Goal: Task Accomplishment & Management: Complete application form

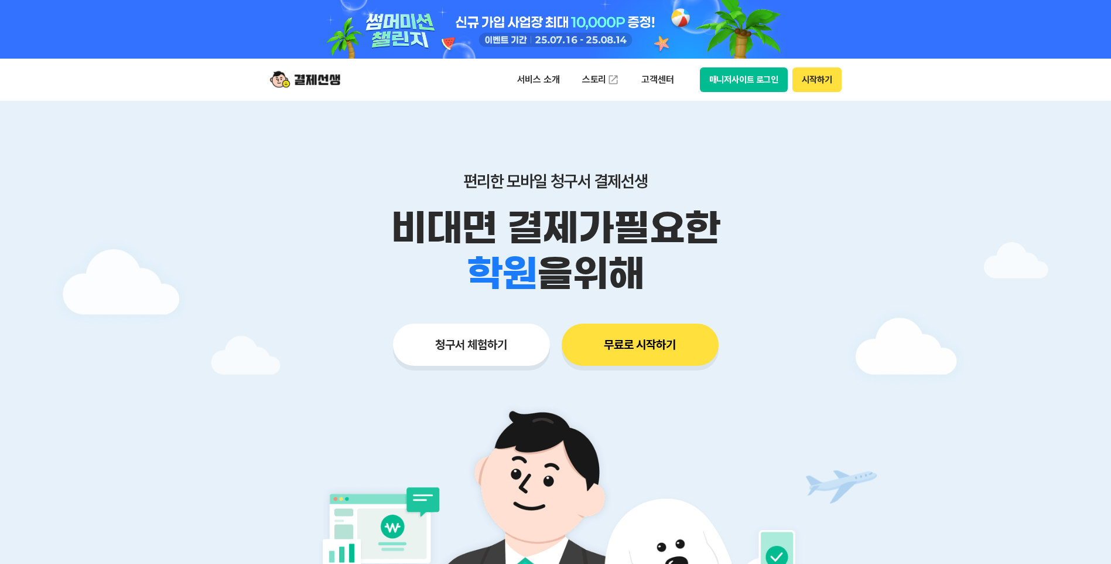
click at [831, 82] on button "시작하기" at bounding box center [817, 79] width 49 height 25
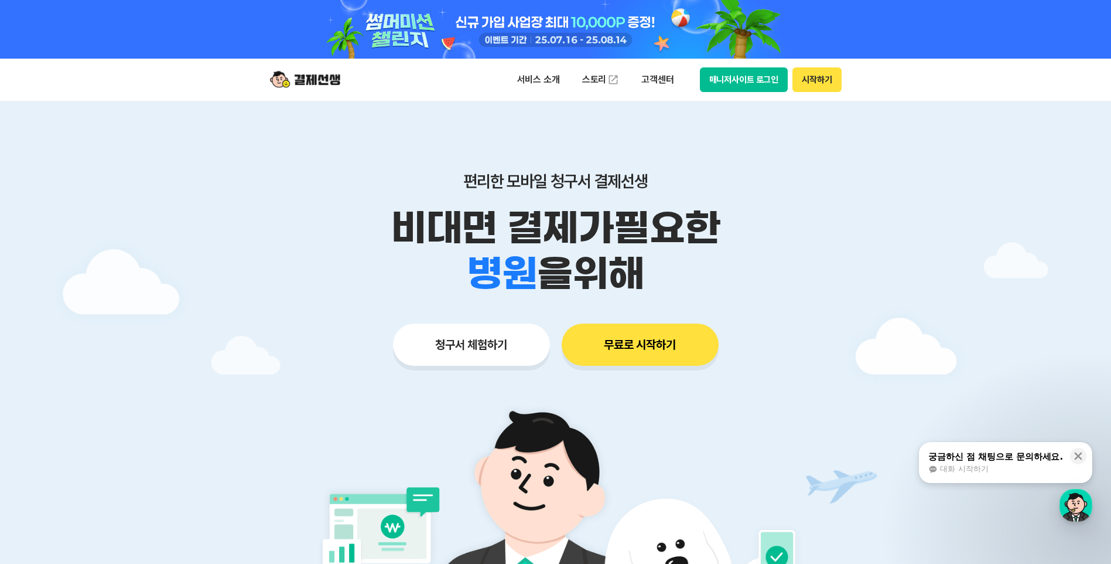
click at [433, 158] on div "편리한 모바일 청구서 결제선생 비대면 결제가 필요한 학원 공부방 호텔 쇼핑몰 병원 배달 보험사 항공사 골프장 을 위해 청구서 체험하기 무료로 …" at bounding box center [556, 245] width 600 height 289
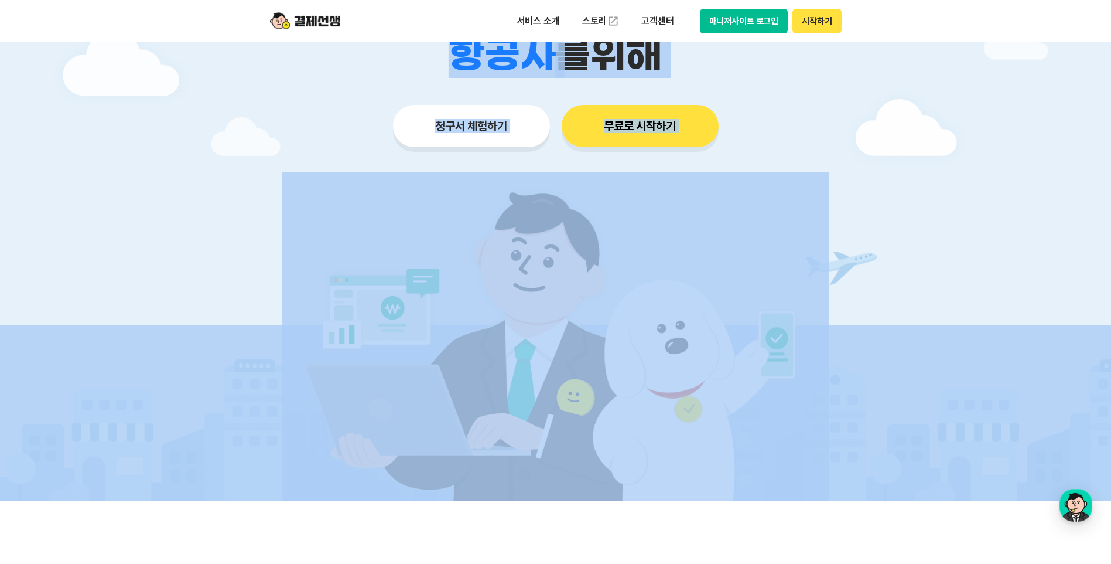
scroll to position [350, 0]
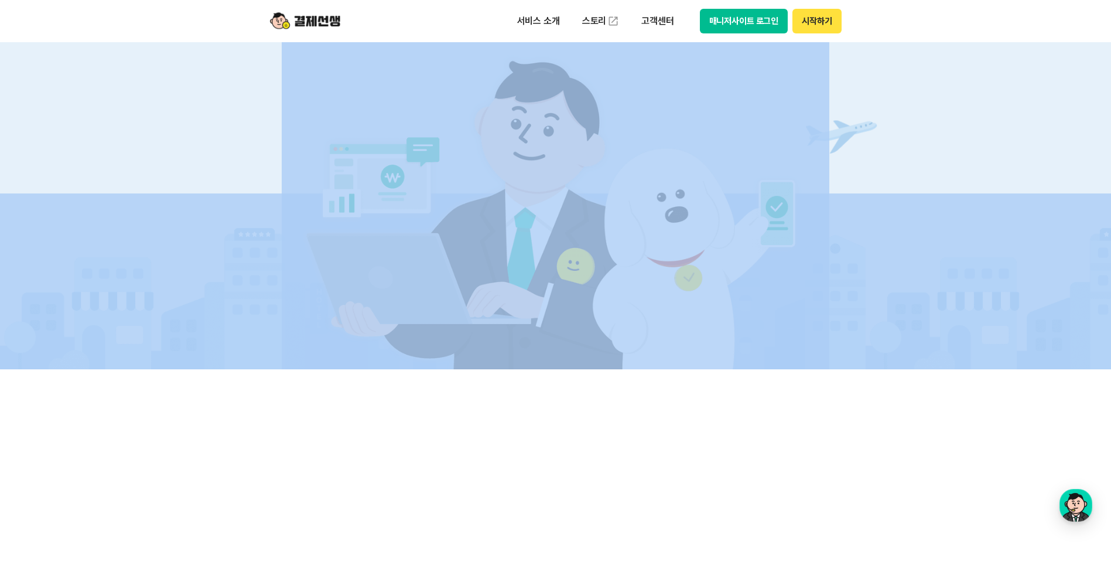
drag, startPoint x: 270, startPoint y: 429, endPoint x: 440, endPoint y: 570, distance: 220.9
drag, startPoint x: 440, startPoint y: 570, endPoint x: 363, endPoint y: 476, distance: 121.1
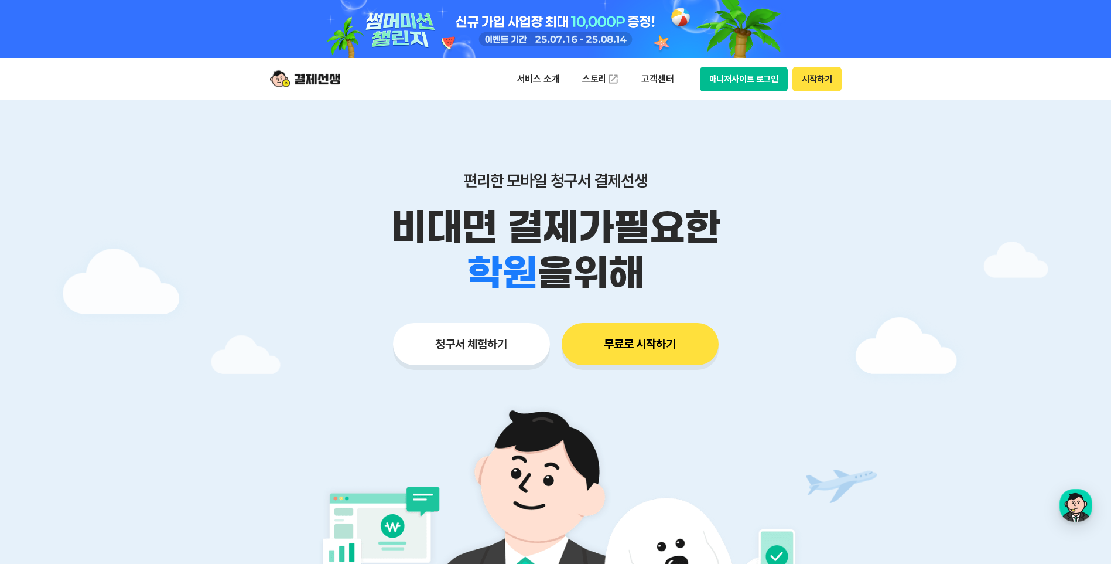
scroll to position [0, 0]
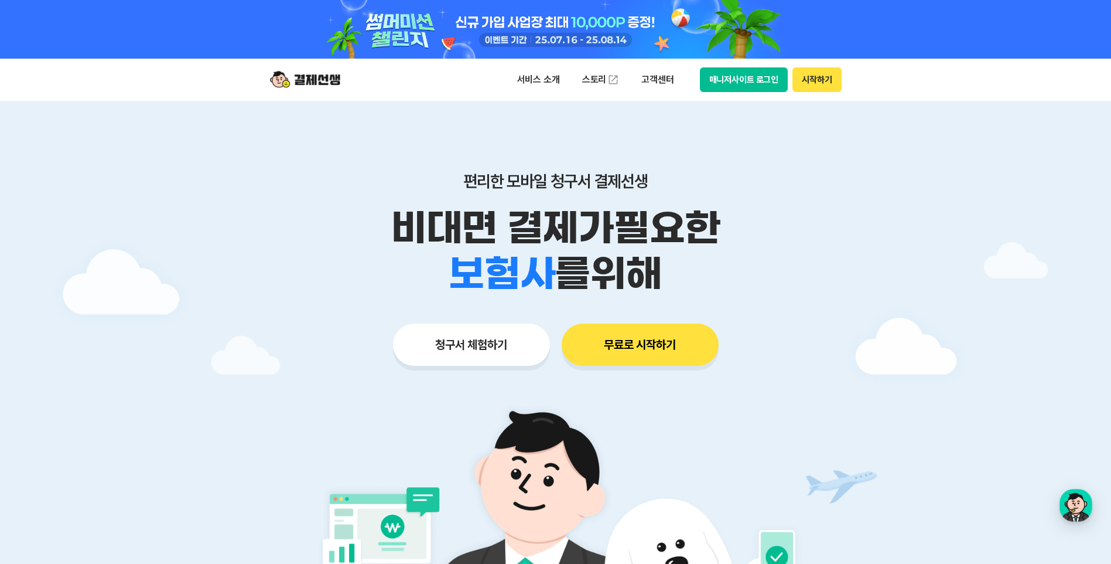
drag, startPoint x: 281, startPoint y: 164, endPoint x: 272, endPoint y: 136, distance: 28.9
click at [281, 164] on div "편리한 모바일 청구서 결제선생 비대면 결제가 필요한 학원 공부방 호텔 쇼핑몰 병원 배달 보험사 항공사 골프장 를 위해 청구서 체험하기 무료로 …" at bounding box center [556, 245] width 600 height 289
click at [356, 279] on div "학원 공부방 호텔 쇼핑몰 병원 배달 보험사 항공사 골프장 을 위해" at bounding box center [556, 274] width 600 height 46
drag, startPoint x: 576, startPoint y: 373, endPoint x: 626, endPoint y: 380, distance: 50.9
click at [626, 380] on div "편리한 모바일 청구서 결제선생 비대면 결제가 필요한 학원 공부방 호텔 쇼핑몰 병원 배달 보험사 항공사 골프장 을 위해 청구서 체험하기 무료로 …" at bounding box center [556, 245] width 600 height 289
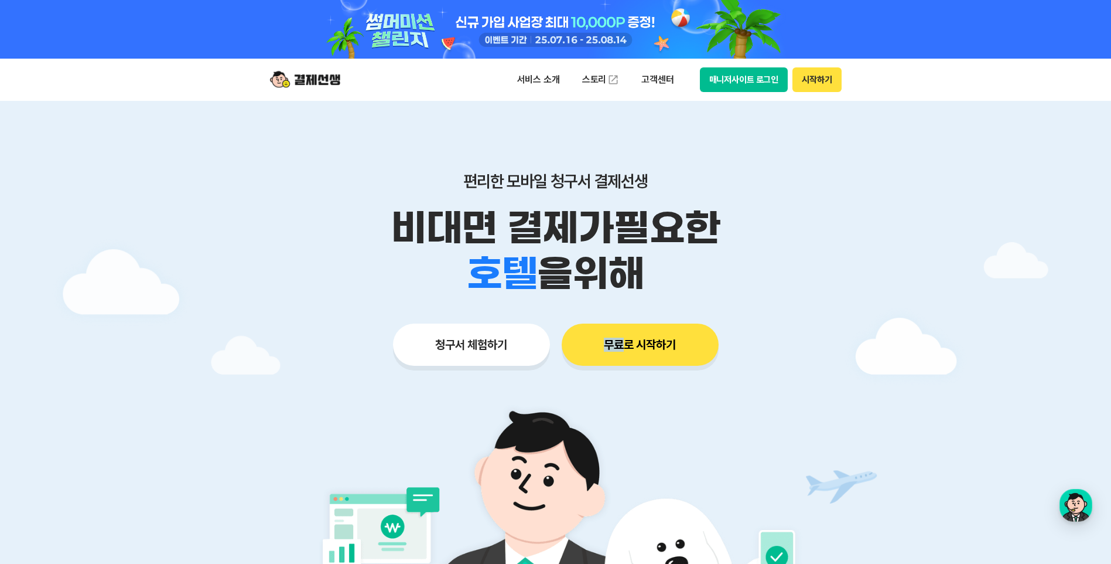
drag, startPoint x: 626, startPoint y: 380, endPoint x: 626, endPoint y: 399, distance: 18.8
click at [626, 399] on img at bounding box center [556, 554] width 548 height 329
click at [353, 390] on img at bounding box center [556, 554] width 548 height 329
click at [692, 421] on img at bounding box center [556, 554] width 548 height 329
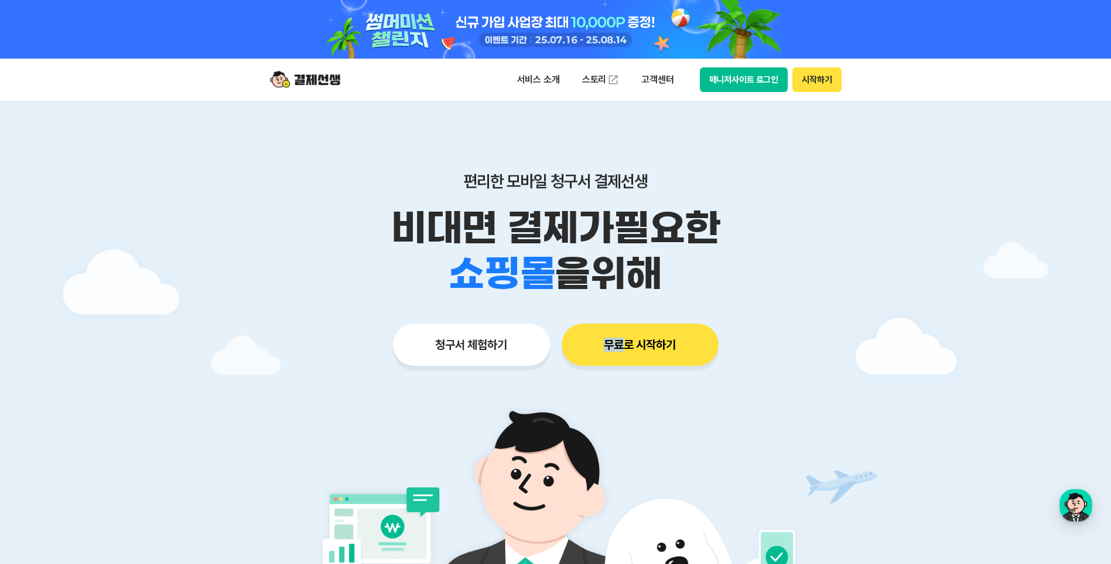
click at [692, 421] on img at bounding box center [556, 554] width 548 height 329
click at [310, 399] on img at bounding box center [556, 554] width 548 height 329
click at [614, 390] on img at bounding box center [556, 554] width 548 height 329
click at [474, 389] on div "편리한 모바일 청구서 결제선생 비대면 결제가 필요한 학원 공부방 호텔 쇼핑몰 병원 배달 보험사 항공사 골프장 을 위해 청구서 체험하기 무료로 …" at bounding box center [556, 245] width 600 height 289
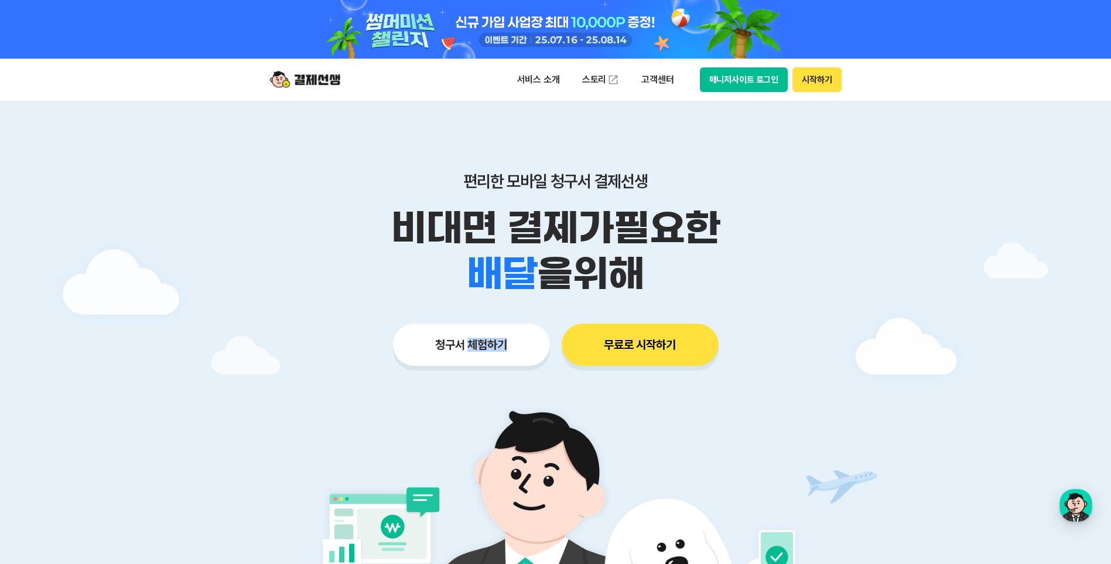
click at [474, 389] on div "편리한 모바일 청구서 결제선생 비대면 결제가 필요한 학원 공부방 호텔 쇼핑몰 병원 배달 보험사 항공사 골프장 을 위해 청구서 체험하기 무료로 …" at bounding box center [556, 245] width 600 height 289
drag, startPoint x: 474, startPoint y: 389, endPoint x: 394, endPoint y: 407, distance: 82.9
click at [394, 407] on img at bounding box center [556, 554] width 548 height 329
click at [309, 438] on img at bounding box center [556, 554] width 548 height 329
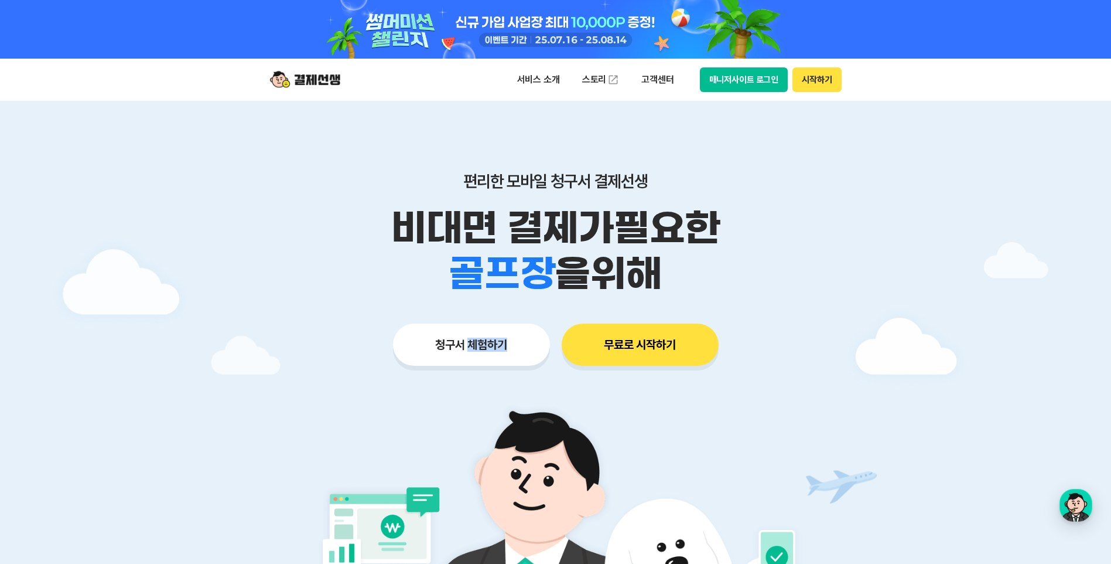
drag, startPoint x: 309, startPoint y: 438, endPoint x: 476, endPoint y: 363, distance: 182.5
click at [476, 363] on button "청구서 체험하기" at bounding box center [471, 344] width 157 height 42
